Goal: Check status

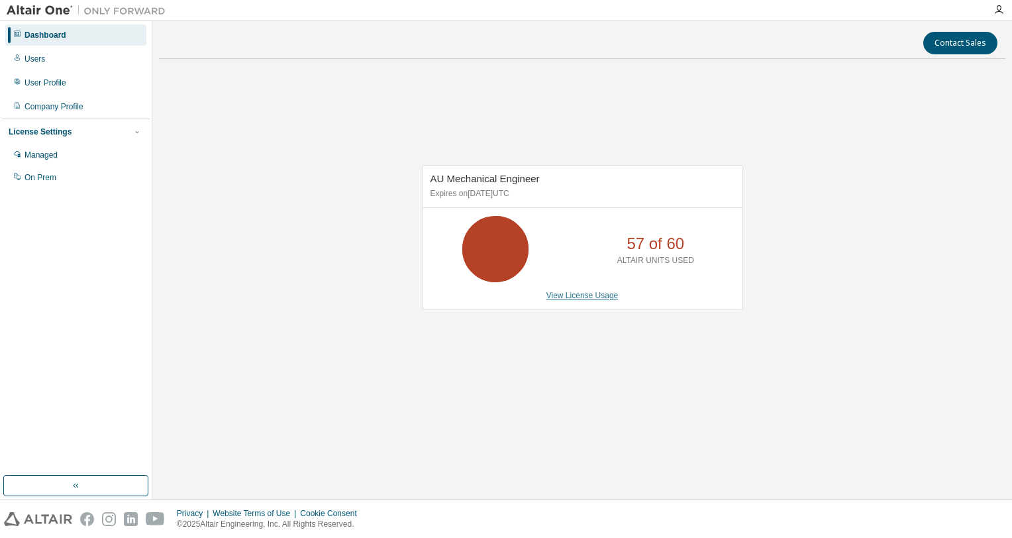
click at [582, 292] on link "View License Usage" at bounding box center [583, 295] width 72 height 9
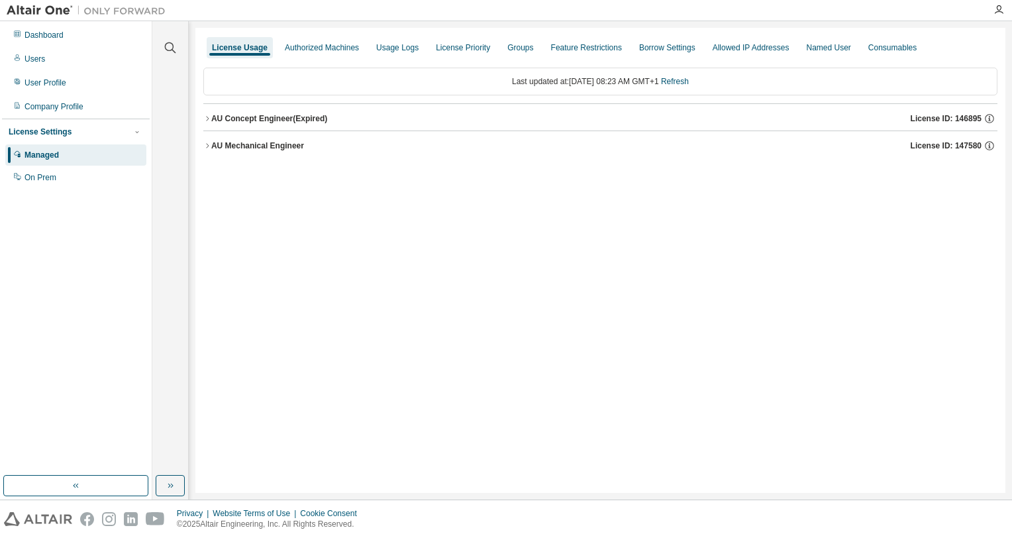
click at [207, 150] on button "AU Mechanical Engineer License ID: 147580" at bounding box center [600, 145] width 794 height 29
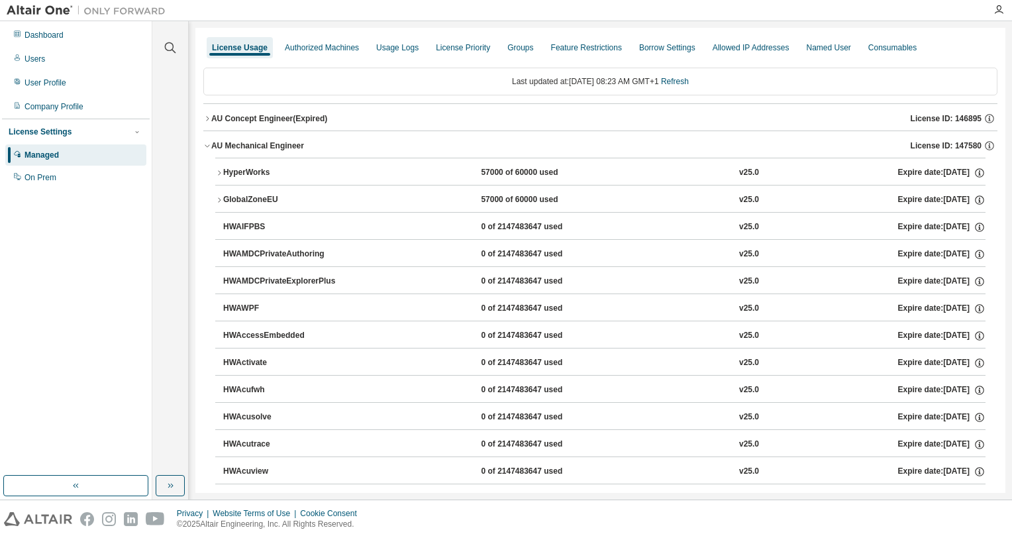
click at [260, 168] on div "HyperWorks" at bounding box center [282, 173] width 119 height 12
